Goal: Entertainment & Leisure: Consume media (video, audio)

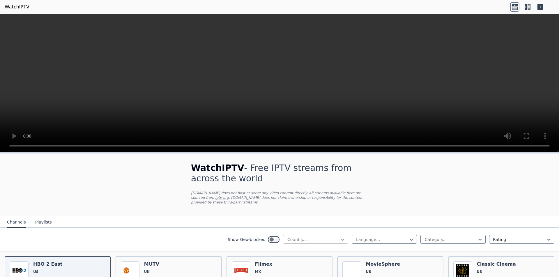
click at [339, 237] on icon at bounding box center [342, 240] width 6 height 6
click at [471, 237] on div at bounding box center [450, 240] width 53 height 6
drag, startPoint x: 273, startPoint y: 153, endPoint x: 276, endPoint y: 123, distance: 29.9
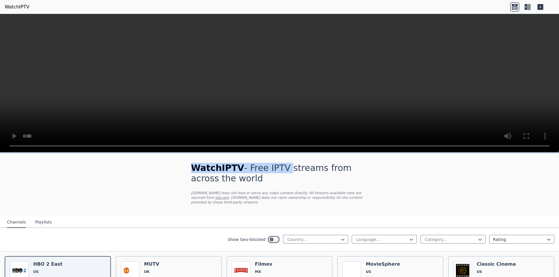
click at [276, 124] on div "WatchIPTV - Free IPTV streams from across the world [DOMAIN_NAME] does not host…" at bounding box center [279, 145] width 559 height 263
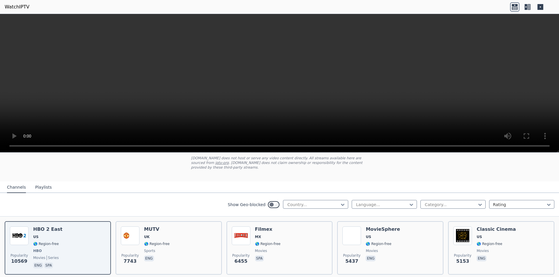
scroll to position [54, 0]
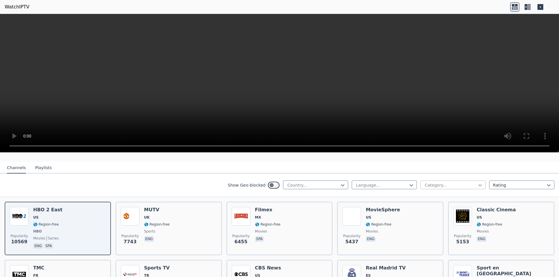
click at [477, 182] on icon at bounding box center [480, 185] width 6 height 6
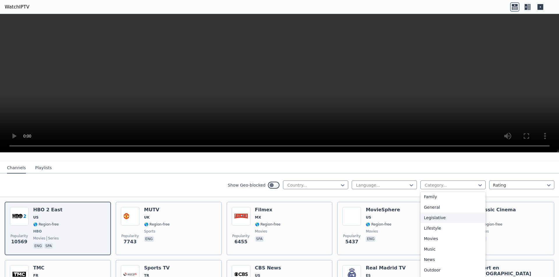
scroll to position [198, 0]
click at [432, 247] on div "Sports" at bounding box center [452, 251] width 65 height 10
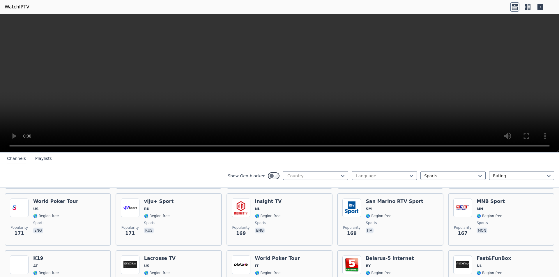
scroll to position [927, 0]
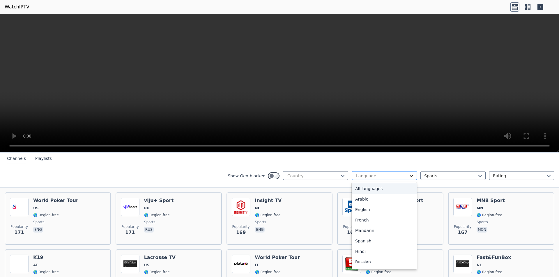
click at [408, 177] on icon at bounding box center [411, 176] width 6 height 6
click at [366, 253] on div "Italian" at bounding box center [383, 253] width 65 height 10
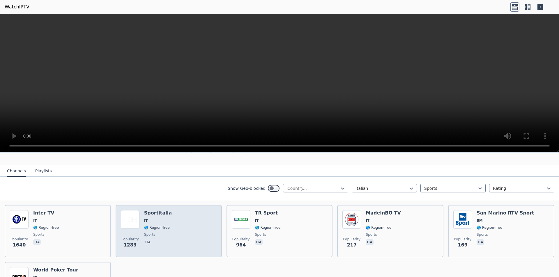
scroll to position [80, 0]
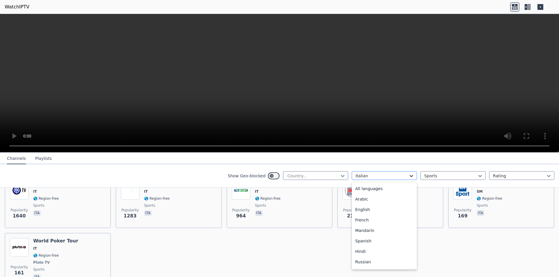
click at [404, 175] on div "Italian" at bounding box center [383, 175] width 65 height 9
click at [368, 196] on div "Turkish" at bounding box center [383, 198] width 65 height 10
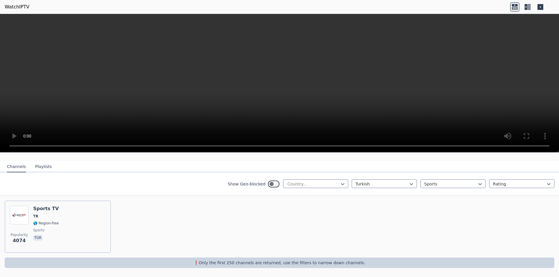
scroll to position [51, 0]
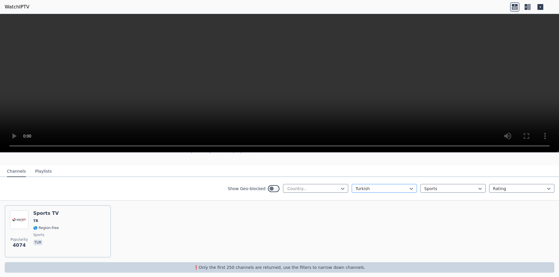
click at [401, 186] on div at bounding box center [381, 189] width 53 height 6
click at [367, 207] on div "Portuguese" at bounding box center [383, 211] width 65 height 10
click at [404, 184] on div "Portuguese" at bounding box center [383, 188] width 65 height 9
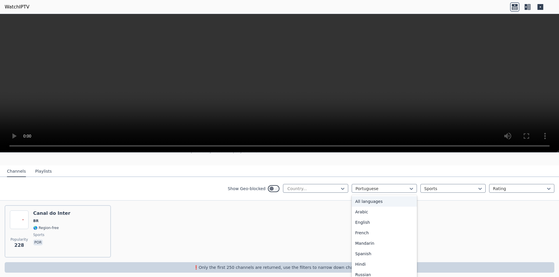
click at [373, 199] on div "All languages" at bounding box center [383, 201] width 65 height 10
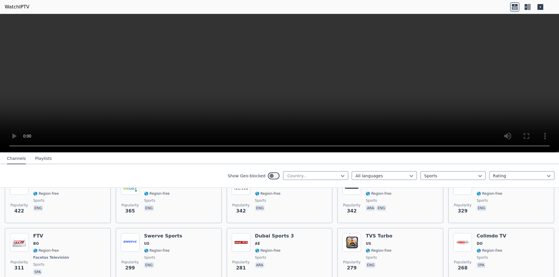
scroll to position [545, 0]
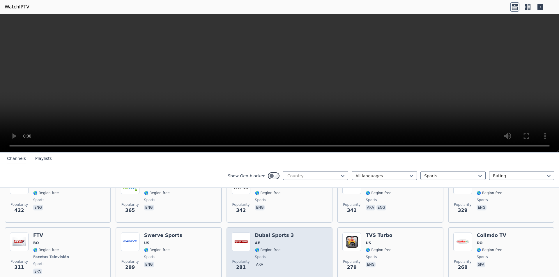
click at [261, 235] on div "Dubai Sports 3 AE 🌎 Region-free sports ara" at bounding box center [274, 254] width 39 height 43
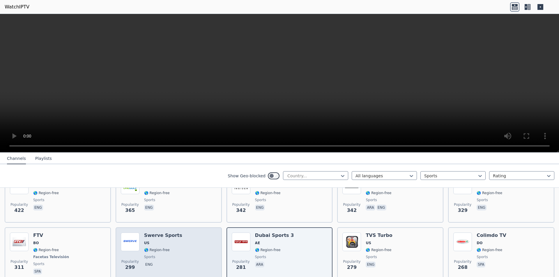
click at [150, 234] on h6 "Swerve Sports" at bounding box center [163, 236] width 38 height 6
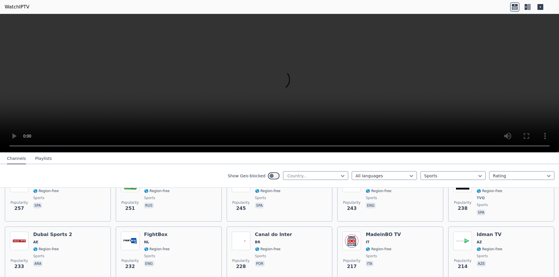
scroll to position [720, 0]
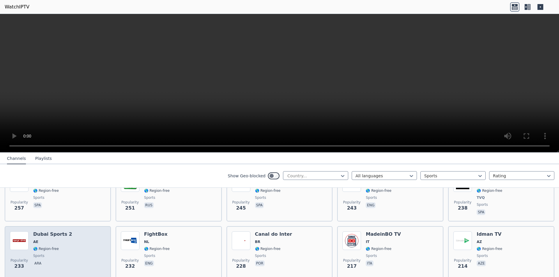
click at [45, 240] on span "AE" at bounding box center [52, 242] width 39 height 5
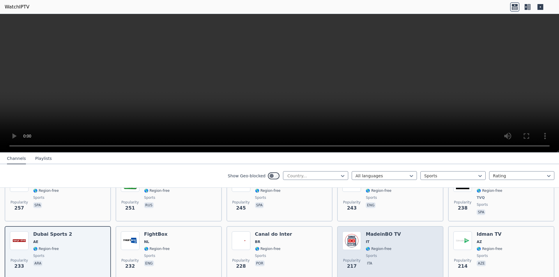
click at [365, 240] on span "IT" at bounding box center [367, 242] width 4 height 5
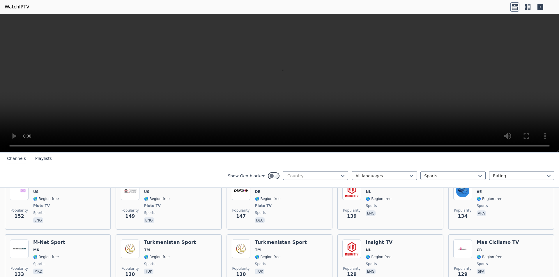
scroll to position [1069, 0]
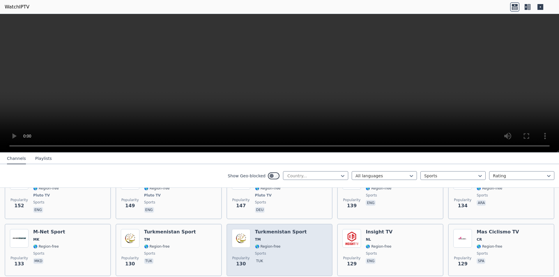
click at [259, 237] on span "TM" at bounding box center [281, 239] width 52 height 5
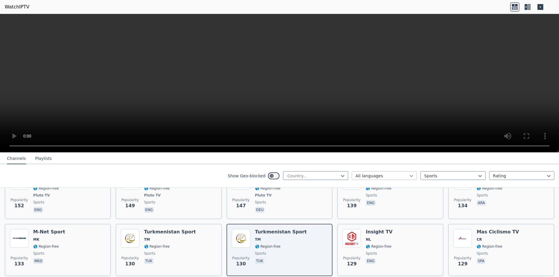
click at [408, 174] on icon at bounding box center [411, 176] width 6 height 6
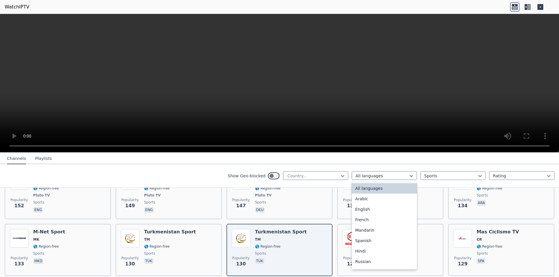
scroll to position [0, 0]
click at [364, 232] on div "Mandarin" at bounding box center [383, 230] width 65 height 10
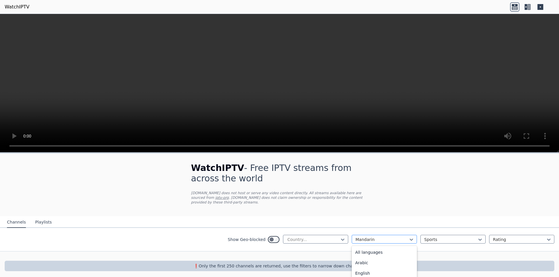
click at [403, 237] on div at bounding box center [381, 240] width 53 height 6
click at [373, 248] on div "All languages" at bounding box center [383, 252] width 65 height 10
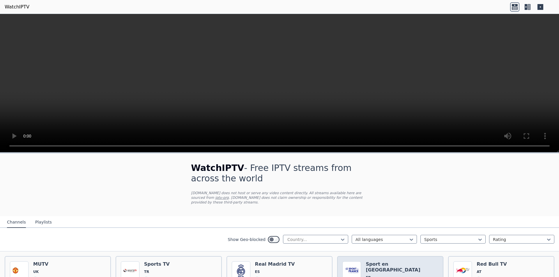
click at [373, 263] on div "Sport en [GEOGRAPHIC_DATA] FR 🌎 Region-free sports fra" at bounding box center [401, 283] width 72 height 42
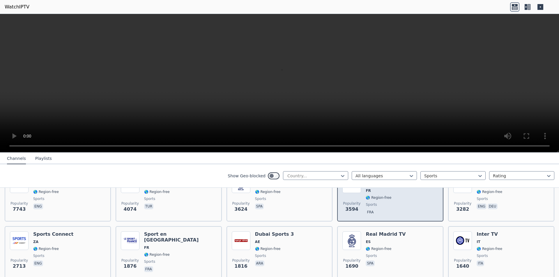
scroll to position [87, 0]
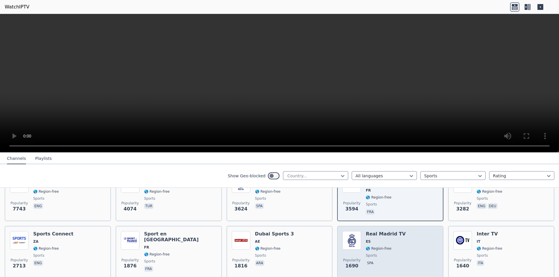
click at [376, 234] on div "Real Madrid TV ES 🌎 Region-free sports spa" at bounding box center [385, 252] width 40 height 42
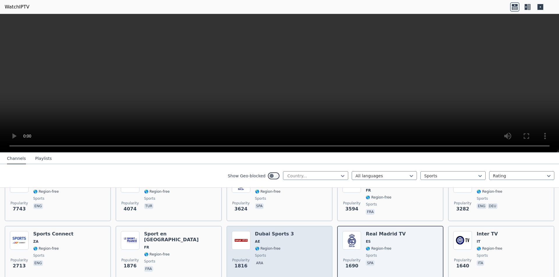
click at [261, 246] on span "🌎 Region-free" at bounding box center [268, 248] width 26 height 5
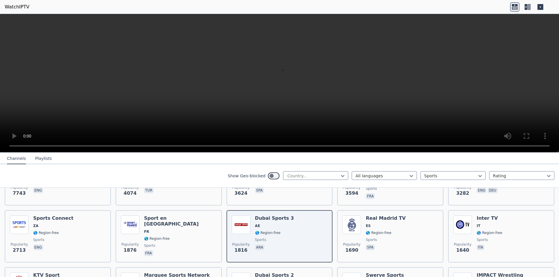
scroll to position [116, 0]
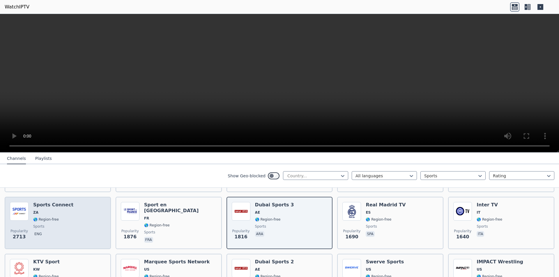
click at [49, 217] on span "🌎 Region-free" at bounding box center [46, 219] width 26 height 5
